Goal: Task Accomplishment & Management: Use online tool/utility

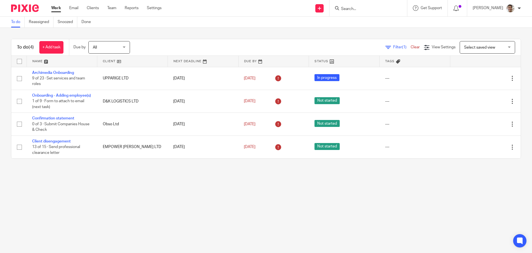
click at [367, 6] on form at bounding box center [370, 8] width 59 height 7
click at [364, 11] on input "Search" at bounding box center [366, 9] width 50 height 5
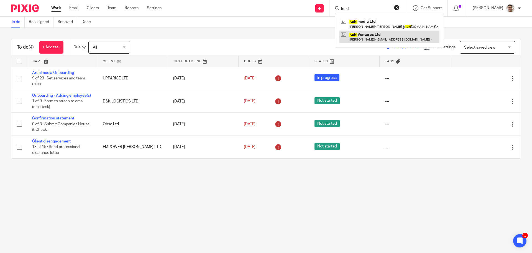
type input "kuki"
click at [368, 33] on link at bounding box center [390, 36] width 100 height 13
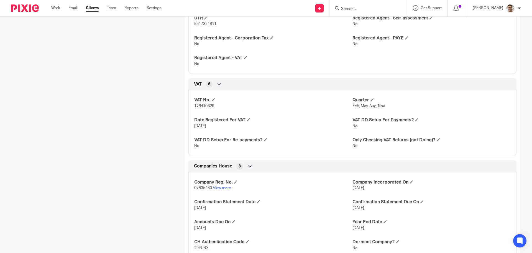
scroll to position [470, 0]
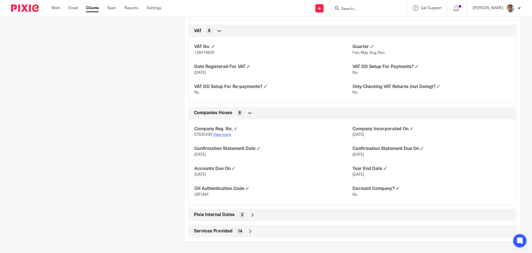
click at [221, 133] on link "View more" at bounding box center [222, 135] width 18 height 4
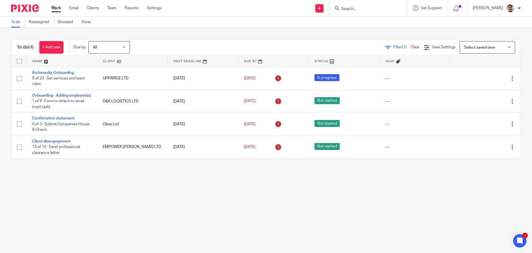
drag, startPoint x: 136, startPoint y: 187, endPoint x: 192, endPoint y: 195, distance: 56.3
click at [136, 188] on main "To do Reassigned Snoozed Done To do (4) + Add task Due by All All Today Tomorro…" at bounding box center [266, 126] width 532 height 253
click at [192, 195] on main "To do Reassigned Snoozed Done To do (4) + Add task Due by All All Today Tomorro…" at bounding box center [266, 126] width 532 height 253
click at [163, 203] on main "To do Reassigned Snoozed Done To do (4) + Add task Due by All All Today Tomorro…" at bounding box center [266, 126] width 532 height 253
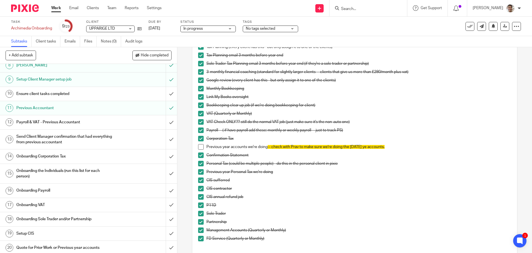
scroll to position [74, 0]
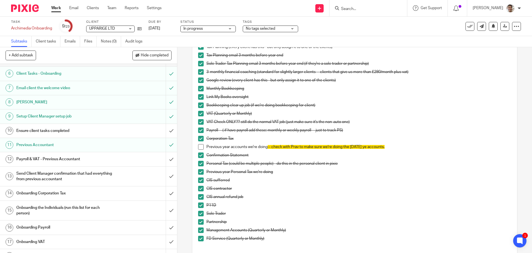
click at [75, 129] on h1 "Ensure client tasks completed" at bounding box center [64, 130] width 96 height 8
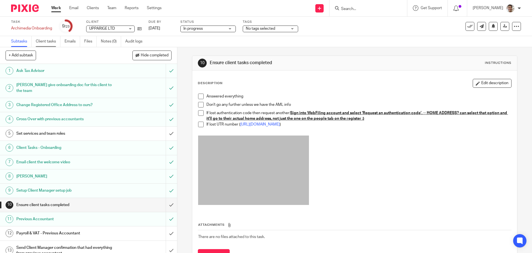
click at [41, 42] on link "Client tasks" at bounding box center [48, 41] width 25 height 11
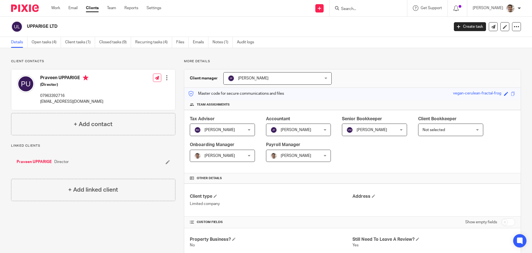
click at [48, 101] on p "[EMAIL_ADDRESS][DOMAIN_NAME]" at bounding box center [71, 102] width 63 height 6
copy div "[EMAIL_ADDRESS][DOMAIN_NAME]"
drag, startPoint x: 293, startPoint y: 59, endPoint x: 298, endPoint y: 58, distance: 4.5
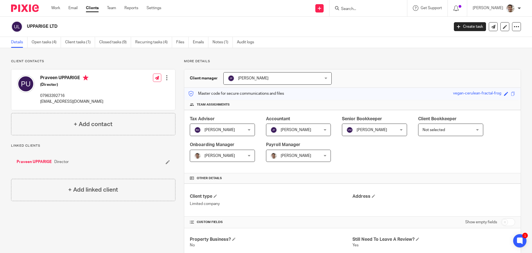
click at [293, 59] on div "Client contacts Praveen UPPARIGE (Director) 07963392716 praveenkt@live.co.uk Ed…" at bounding box center [266, 228] width 532 height 361
click at [333, 55] on div "Client contacts Praveen UPPARIGE (Director) 07963392716 praveenkt@live.co.uk Ed…" at bounding box center [266, 228] width 532 height 361
click at [407, 55] on div "Client contacts Praveen UPPARIGE (Director) 07963392716 praveenkt@live.co.uk Ed…" at bounding box center [266, 228] width 532 height 361
click at [414, 55] on div "Client contacts Praveen UPPARIGE (Director) 07963392716 praveenkt@live.co.uk Ed…" at bounding box center [266, 228] width 532 height 361
click at [395, 53] on div "Client contacts Praveen UPPARIGE (Director) 07963392716 praveenkt@live.co.uk Ed…" at bounding box center [266, 228] width 532 height 361
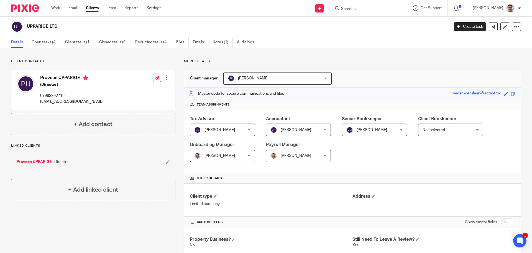
click at [405, 52] on div "Client contacts Praveen UPPARIGE (Director) 07963392716 praveenkt@live.co.uk Ed…" at bounding box center [266, 228] width 532 height 361
click at [67, 230] on div "Client contacts Praveen UPPARIGE (Director) 07963392716 praveenkt@live.co.uk Ed…" at bounding box center [88, 228] width 173 height 339
click at [100, 228] on div "Client contacts Praveen UPPARIGE (Director) 07963392716 praveenkt@live.co.uk Ed…" at bounding box center [88, 228] width 173 height 339
click at [137, 220] on div "Client contacts Praveen UPPARIGE (Director) 07963392716 praveenkt@live.co.uk Ed…" at bounding box center [88, 228] width 173 height 339
click at [118, 222] on div "Client contacts Praveen UPPARIGE (Director) 07963392716 praveenkt@live.co.uk Ed…" at bounding box center [88, 228] width 173 height 339
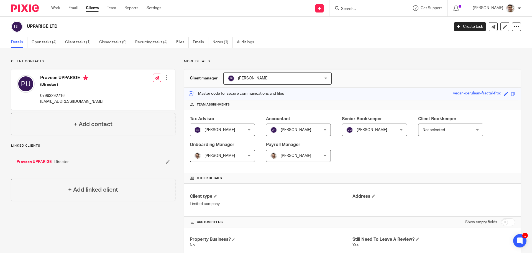
click at [372, 4] on div at bounding box center [369, 8] width 78 height 16
click at [371, 9] on input "Search" at bounding box center [366, 9] width 50 height 5
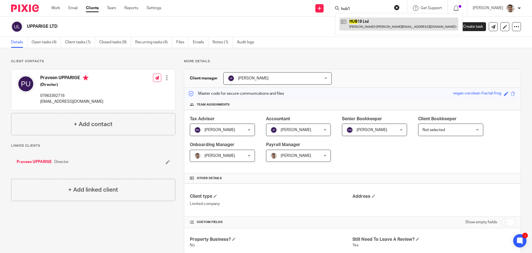
type input "hub1"
drag, startPoint x: 371, startPoint y: 22, endPoint x: 357, endPoint y: 23, distance: 13.9
click at [371, 22] on link at bounding box center [399, 23] width 119 height 13
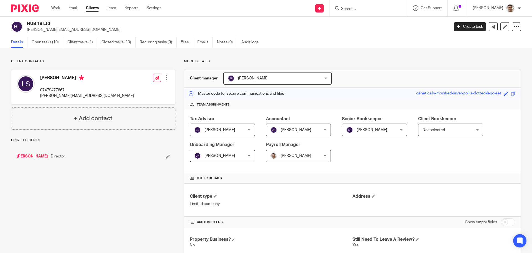
click at [50, 95] on p "[PERSON_NAME][EMAIL_ADDRESS][DOMAIN_NAME]" at bounding box center [87, 96] width 94 height 6
click at [52, 96] on p "[PERSON_NAME][EMAIL_ADDRESS][DOMAIN_NAME]" at bounding box center [87, 96] width 94 height 6
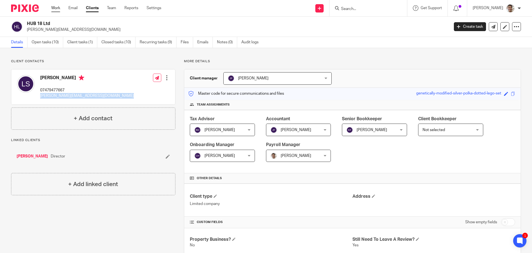
click at [56, 8] on link "Work" at bounding box center [55, 8] width 9 height 6
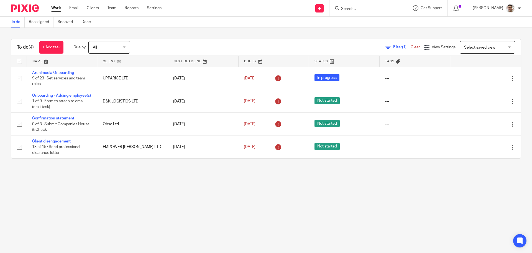
click at [279, 223] on main "To do Reassigned Snoozed Done To do (4) + Add task Due by All All Today Tomorro…" at bounding box center [266, 126] width 532 height 253
click at [172, 192] on main "To do Reassigned Snoozed Done To do (4) + Add task Due by All All Today Tomorro…" at bounding box center [266, 126] width 532 height 253
click at [109, 190] on main "To do Reassigned Snoozed Done To do (4) + Add task Due by All All Today Tomorro…" at bounding box center [266, 126] width 532 height 253
click at [160, 194] on main "To do Reassigned Snoozed Done To do (4) + Add task Due by All All Today Tomorro…" at bounding box center [266, 126] width 532 height 253
click at [131, 201] on main "To do Reassigned Snoozed Done To do (4) + Add task Due by All All Today Tomorro…" at bounding box center [266, 126] width 532 height 253
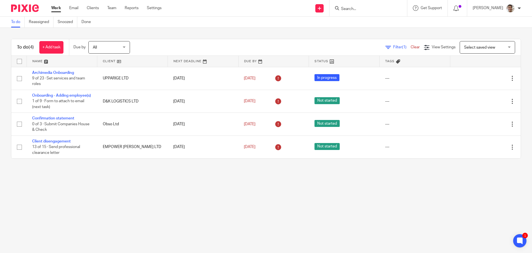
click at [166, 196] on main "To do Reassigned Snoozed Done To do (4) + Add task Due by All All Today Tomorro…" at bounding box center [266, 126] width 532 height 253
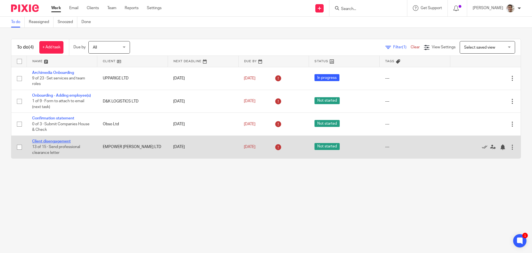
click at [66, 143] on link "Client disengagement" at bounding box center [51, 141] width 39 height 4
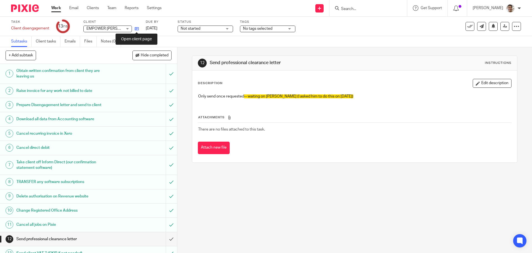
click at [137, 28] on icon at bounding box center [137, 29] width 4 height 4
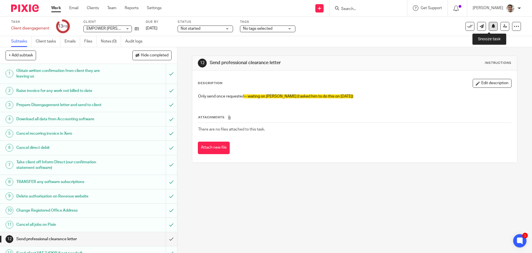
click at [491, 29] on button at bounding box center [493, 26] width 9 height 9
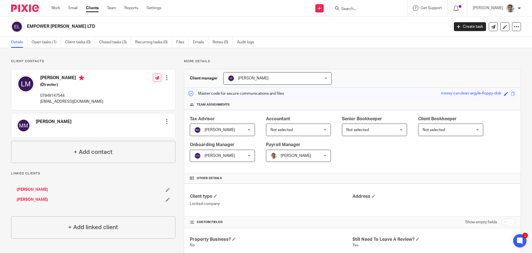
click at [54, 100] on p "[EMAIL_ADDRESS][DOMAIN_NAME]" at bounding box center [71, 102] width 63 height 6
copy div "[EMAIL_ADDRESS][DOMAIN_NAME]"
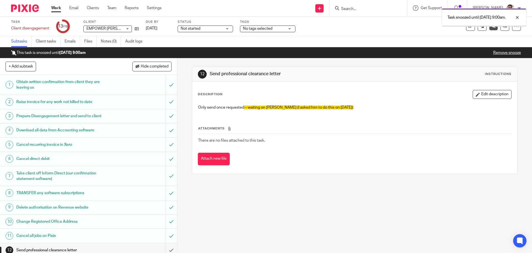
click at [57, 10] on link "Work" at bounding box center [56, 8] width 10 height 6
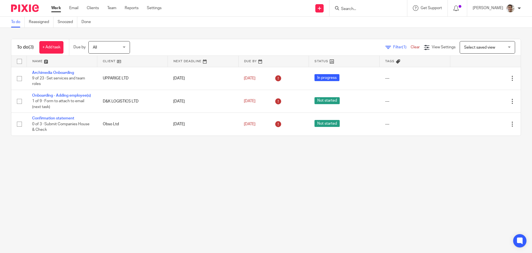
click at [158, 167] on main "To do Reassigned Snoozed Done To do (3) + Add task Due by All All Today Tomorro…" at bounding box center [266, 126] width 532 height 253
click at [180, 166] on main "To do Reassigned Snoozed Done To do (3) + Add task Due by All All Today Tomorro…" at bounding box center [266, 126] width 532 height 253
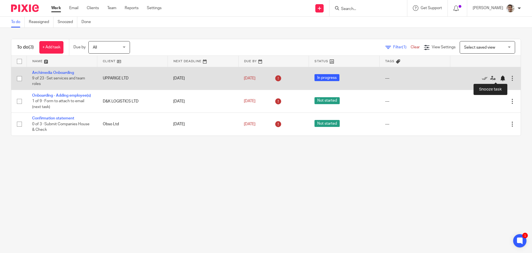
click at [500, 80] on div at bounding box center [503, 78] width 6 height 6
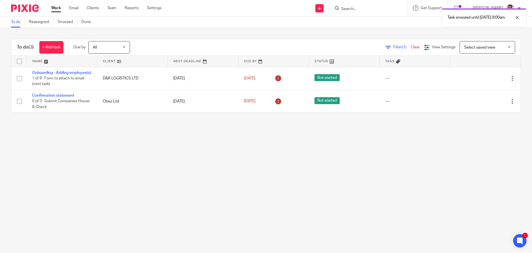
click at [162, 160] on main "To do Reassigned Snoozed Done To do (3) + Add task Due by All All Today Tomorro…" at bounding box center [266, 126] width 532 height 253
click at [238, 176] on main "To do Reassigned Snoozed Done To do (3) + Add task Due by All All Today Tomorro…" at bounding box center [266, 126] width 532 height 253
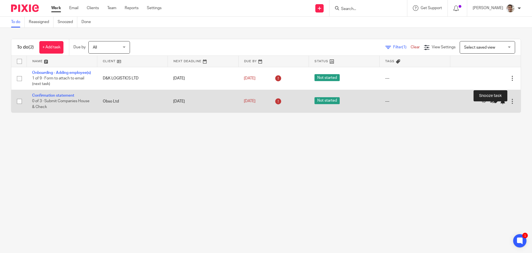
click at [500, 104] on div at bounding box center [503, 101] width 6 height 6
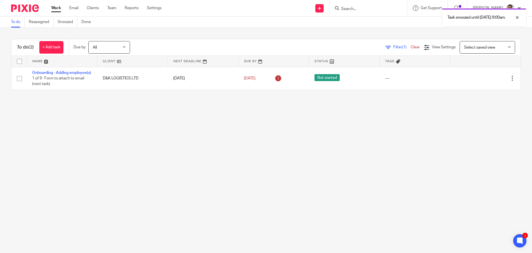
click at [112, 156] on main "To do Reassigned Snoozed Done To do (2) + Add task Due by All All Today Tomorro…" at bounding box center [266, 126] width 532 height 253
click at [144, 152] on main "To do Reassigned Snoozed Done To do (2) + Add task Due by All All Today Tomorro…" at bounding box center [266, 126] width 532 height 253
click at [380, 8] on input "Search" at bounding box center [366, 9] width 50 height 5
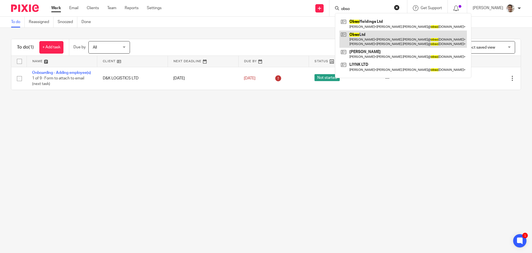
type input "obso"
click at [381, 37] on link at bounding box center [404, 38] width 128 height 17
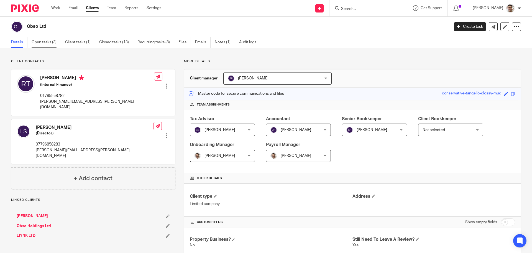
click at [43, 43] on link "Open tasks (3)" at bounding box center [46, 42] width 29 height 11
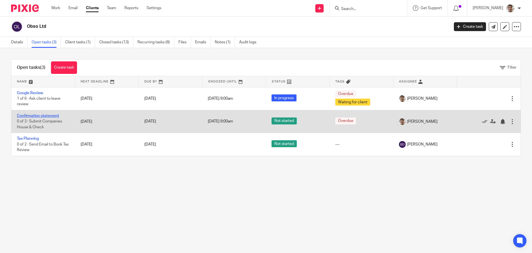
click at [37, 114] on link "Confirmation statement" at bounding box center [38, 116] width 42 height 4
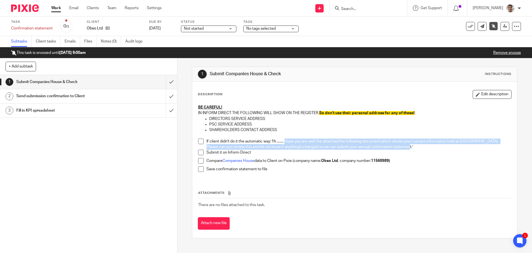
drag, startPoint x: 284, startPoint y: 141, endPoint x: 412, endPoint y: 146, distance: 128.2
click at [412, 146] on p "If client didn't do it the automatic way: 'Hi ........ Hope you are well. I've …" at bounding box center [359, 143] width 305 height 11
copy p "Hope you are well. I've attached the following document which shows your curren…"
click at [201, 142] on span at bounding box center [201, 141] width 6 height 6
click at [55, 10] on link "Work" at bounding box center [56, 8] width 10 height 6
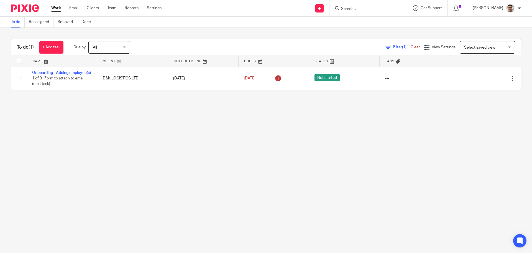
click at [113, 170] on main "To do Reassigned Snoozed Done To do (1) + Add task Due by All All [DATE] [DATE]…" at bounding box center [266, 126] width 532 height 253
click at [265, 206] on main "To do Reassigned Snoozed Done To do (1) + Add task Due by All All [DATE] [DATE]…" at bounding box center [266, 126] width 532 height 253
drag, startPoint x: 269, startPoint y: 119, endPoint x: 329, endPoint y: 101, distance: 63.4
click at [269, 119] on main "To do Reassigned Snoozed Done To do (1) + Add task Due by All All Today Tomorro…" at bounding box center [266, 126] width 532 height 253
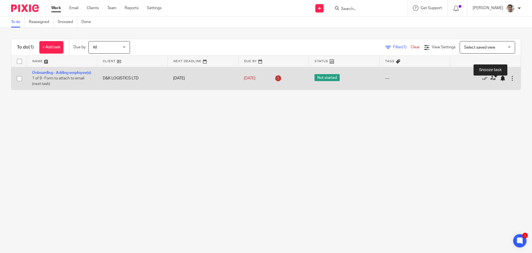
click at [500, 81] on div at bounding box center [503, 78] width 6 height 6
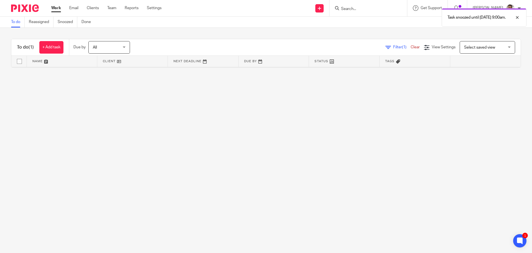
click at [358, 188] on main "To do Reassigned Snoozed Done To do (1) + Add task Due by All All Today Tomorro…" at bounding box center [266, 126] width 532 height 253
